Goal: Navigation & Orientation: Find specific page/section

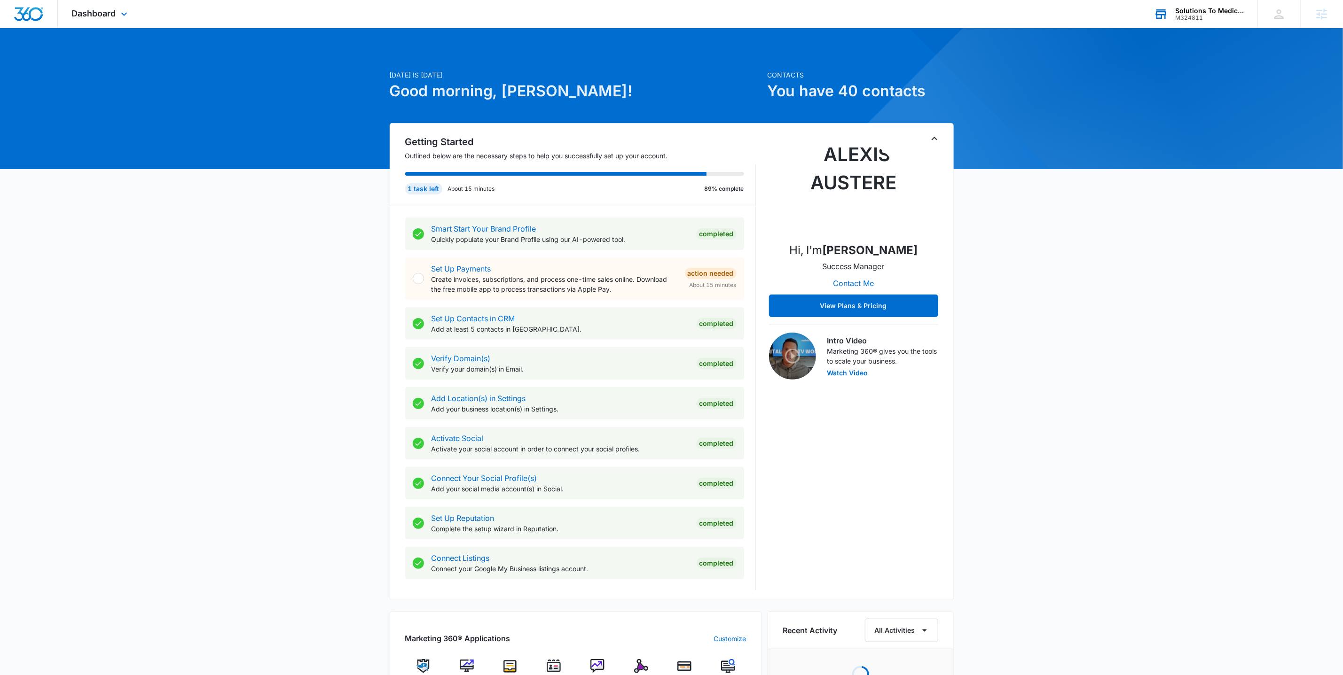
click at [1192, 15] on div "M324811" at bounding box center [1209, 18] width 69 height 7
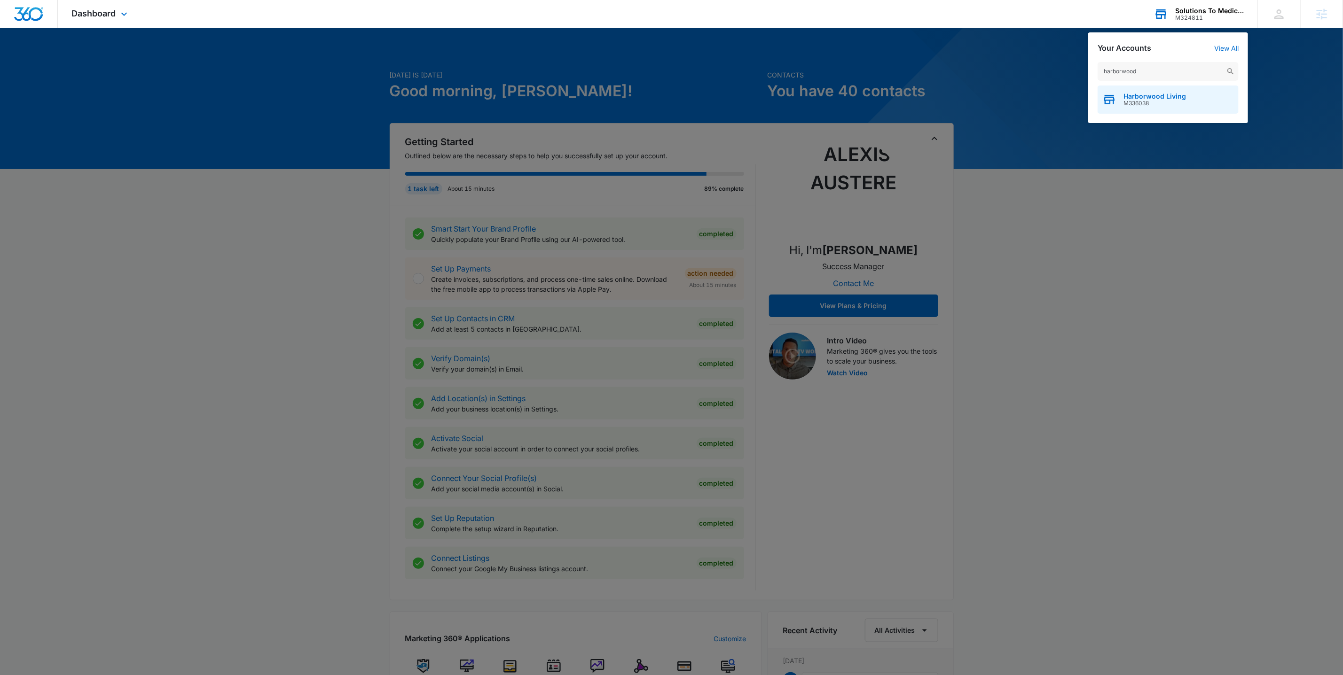
type input "harborwood"
click at [1137, 94] on span "Harborwood Living" at bounding box center [1154, 97] width 63 height 8
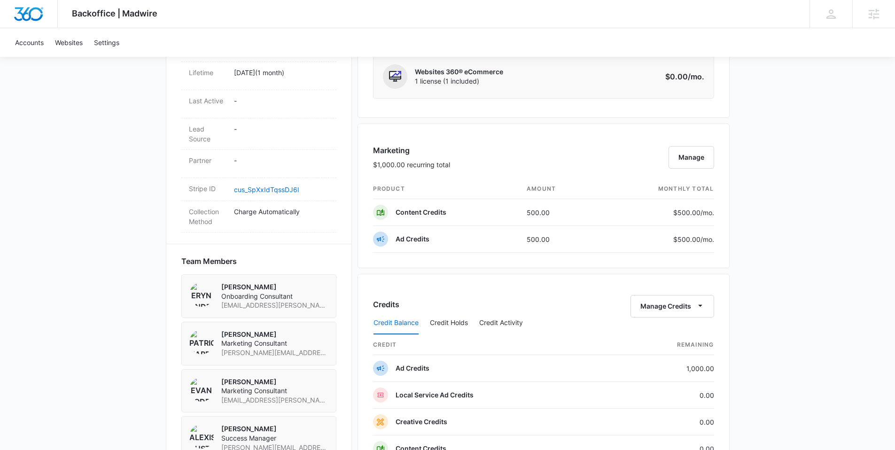
scroll to position [497, 0]
